Goal: Task Accomplishment & Management: Complete application form

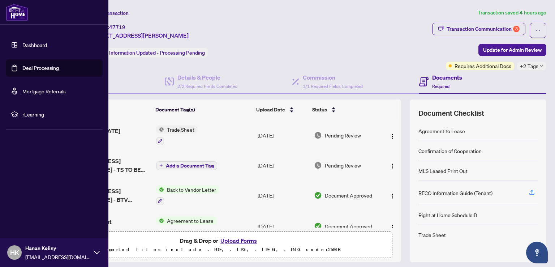
click at [22, 46] on link "Dashboard" at bounding box center [34, 45] width 25 height 7
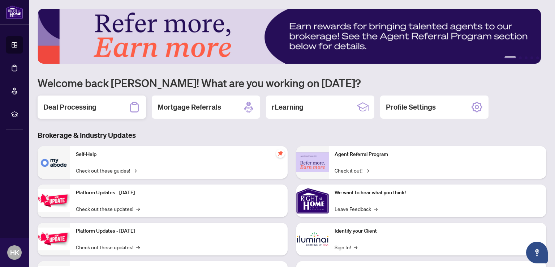
click at [79, 105] on h2 "Deal Processing" at bounding box center [69, 107] width 53 height 10
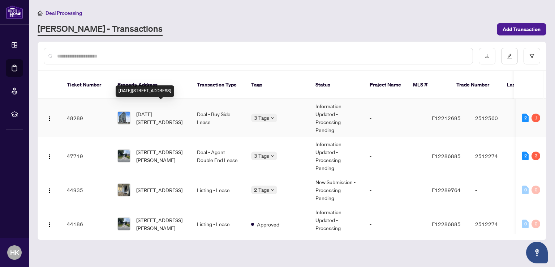
click at [141, 110] on span "[DATE][STREET_ADDRESS]" at bounding box center [160, 118] width 49 height 16
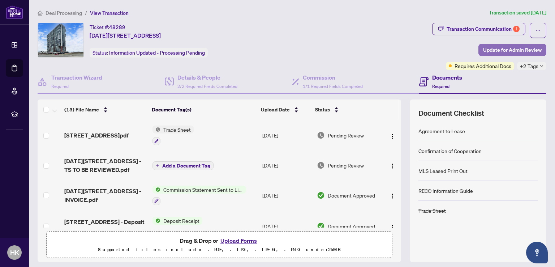
click at [491, 50] on span "Update for Admin Review" at bounding box center [512, 50] width 59 height 12
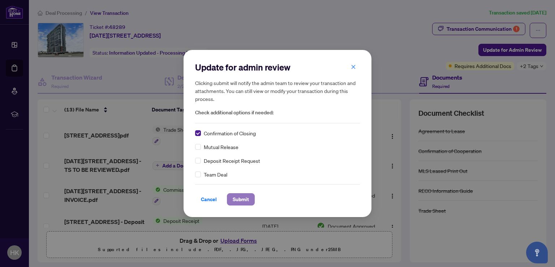
click at [239, 198] on span "Submit" at bounding box center [241, 199] width 16 height 12
drag, startPoint x: 201, startPoint y: 174, endPoint x: 197, endPoint y: 173, distance: 3.6
click at [197, 173] on div "Update for admin review Clicking submit will notify the admin team to review yo…" at bounding box center [277, 133] width 555 height 267
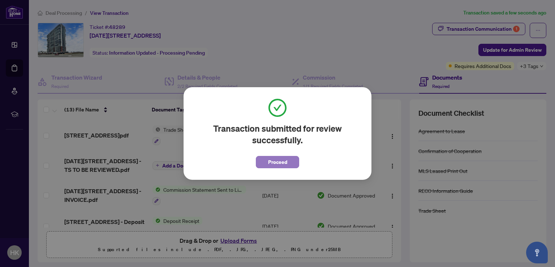
click at [286, 163] on span "Proceed" at bounding box center [277, 162] width 19 height 12
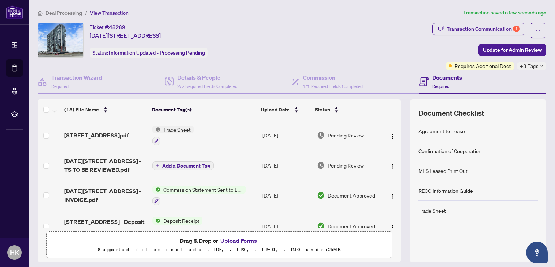
click at [169, 127] on span "Trade Sheet" at bounding box center [176, 129] width 33 height 8
click at [153, 164] on span "Trade Sheet" at bounding box center [155, 164] width 33 height 8
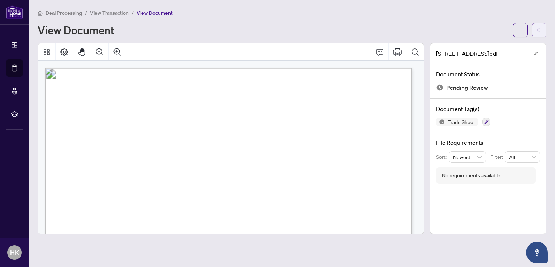
click at [539, 29] on icon "arrow-left" at bounding box center [539, 30] width 4 height 4
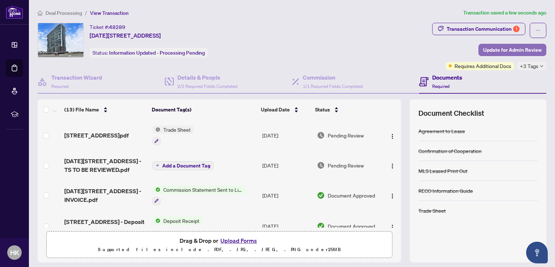
click at [493, 50] on span "Update for Admin Review" at bounding box center [512, 50] width 59 height 12
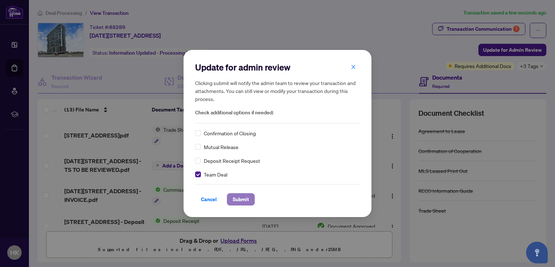
click at [241, 197] on span "Submit" at bounding box center [241, 199] width 16 height 12
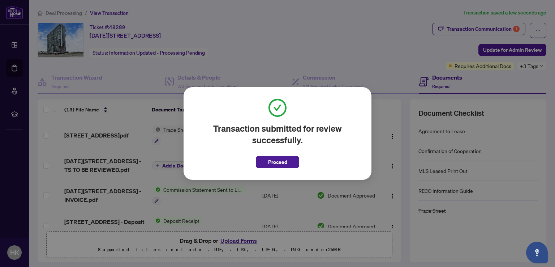
click at [270, 161] on span "Proceed" at bounding box center [277, 162] width 19 height 12
